Goal: Information Seeking & Learning: Find specific fact

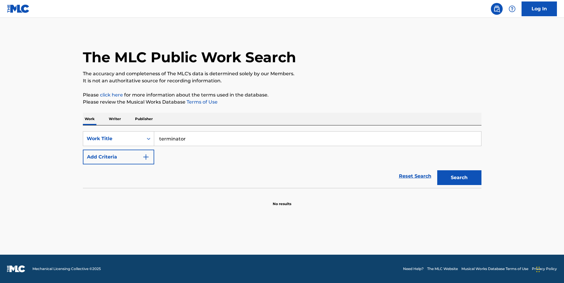
type input "terminator"
click at [83, 149] on button "Add Criteria" at bounding box center [118, 156] width 71 height 15
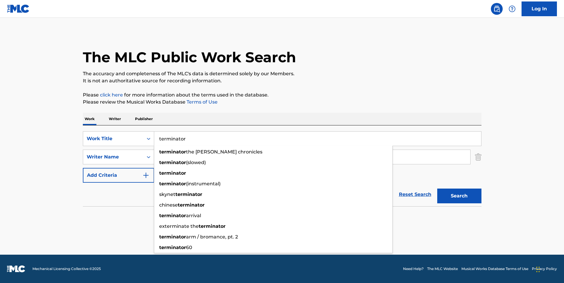
click at [246, 138] on input "terminator" at bounding box center [317, 138] width 327 height 14
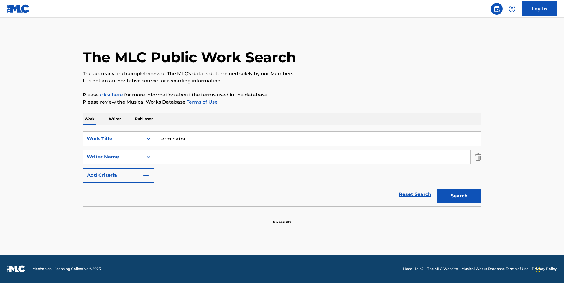
click at [240, 156] on input "Search Form" at bounding box center [312, 157] width 316 height 14
paste input "[PERSON_NAME]"
type input "[PERSON_NAME]"
click at [437, 188] on button "Search" at bounding box center [459, 195] width 44 height 15
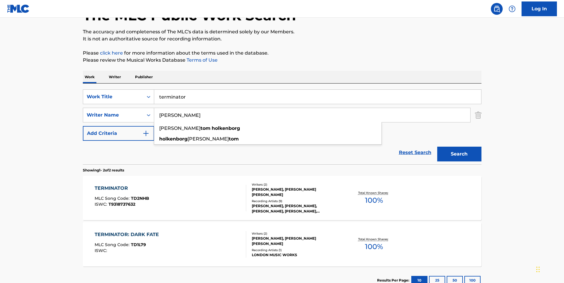
scroll to position [84, 0]
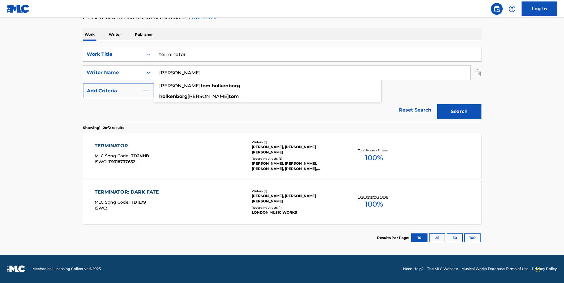
click at [216, 210] on div "TERMINATOR: DARK FATE MLC Song Code : TD1L79 ISWC :" at bounding box center [170, 201] width 151 height 27
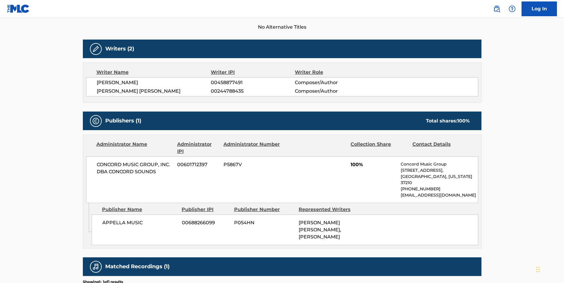
scroll to position [177, 0]
